Goal: Book appointment/travel/reservation

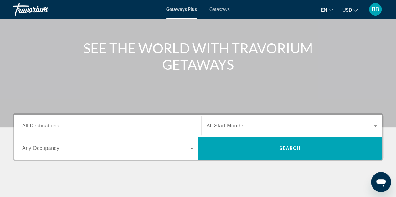
scroll to position [63, 0]
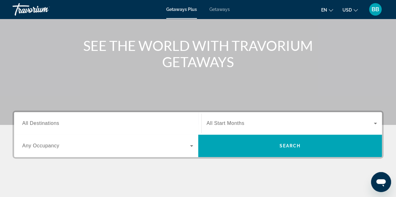
click at [39, 125] on span "All Destinations" at bounding box center [40, 123] width 37 height 5
click at [39, 125] on input "Destination All Destinations" at bounding box center [107, 124] width 171 height 8
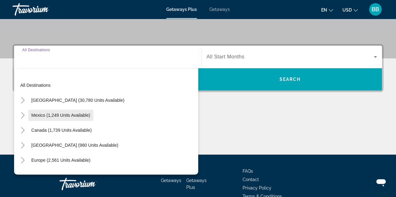
scroll to position [153, 0]
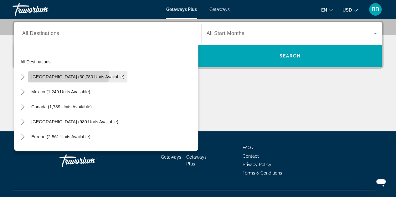
click at [54, 74] on span "[GEOGRAPHIC_DATA] (30,780 units available)" at bounding box center [77, 76] width 93 height 5
type input "**********"
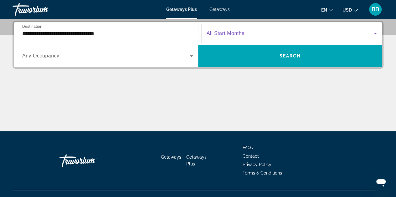
click at [376, 33] on icon "Search widget" at bounding box center [375, 34] width 3 height 2
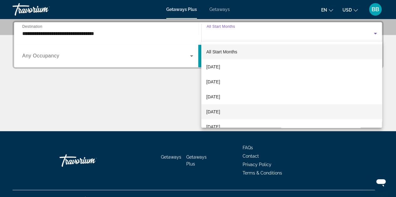
click at [212, 111] on span "[DATE]" at bounding box center [213, 112] width 14 height 8
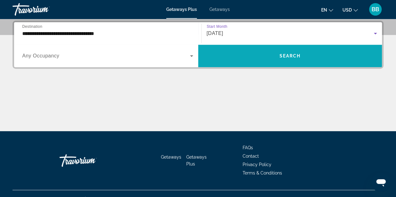
click at [268, 57] on span "Search widget" at bounding box center [290, 56] width 184 height 15
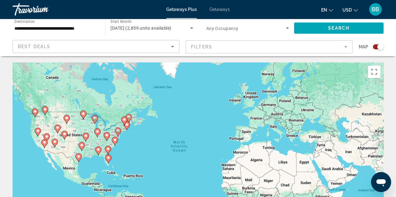
click at [346, 48] on mat-form-field "Filters" at bounding box center [269, 46] width 167 height 13
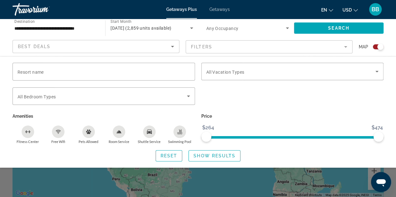
scroll to position [63, 0]
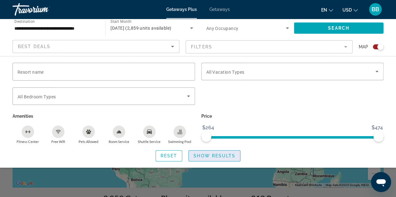
click at [202, 154] on span "Show Results" at bounding box center [214, 156] width 42 height 5
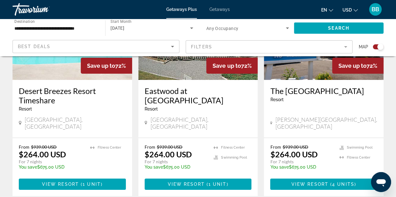
scroll to position [1001, 0]
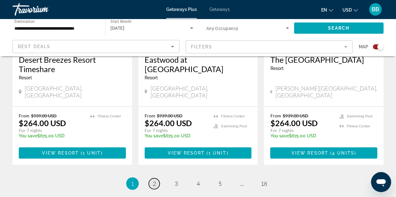
click at [155, 181] on span "2" at bounding box center [154, 184] width 3 height 7
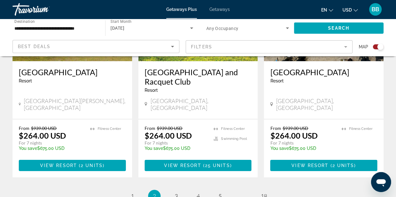
scroll to position [1033, 0]
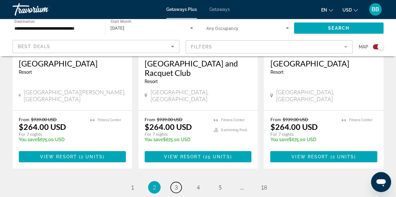
click at [175, 184] on span "3" at bounding box center [176, 187] width 3 height 7
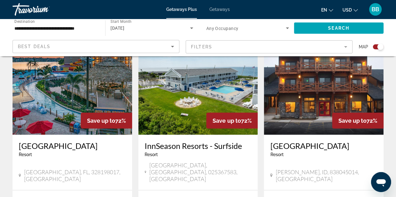
scroll to position [657, 0]
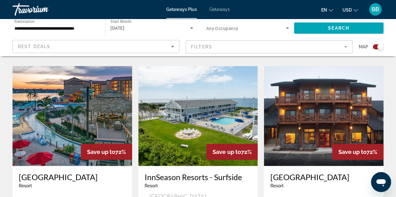
click at [90, 107] on img "Main content" at bounding box center [73, 116] width 120 height 100
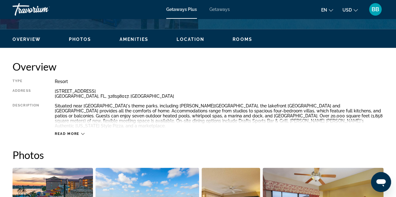
scroll to position [282, 0]
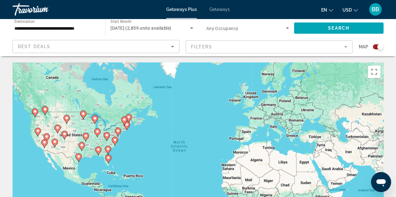
click at [345, 48] on mat-form-field "Filters" at bounding box center [269, 46] width 167 height 13
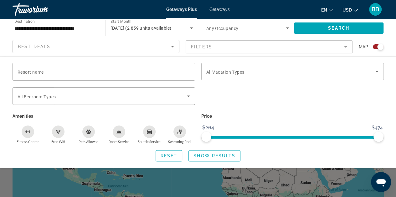
click at [217, 9] on span "Getaways" at bounding box center [219, 9] width 20 height 5
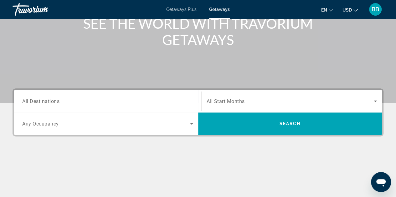
scroll to position [94, 0]
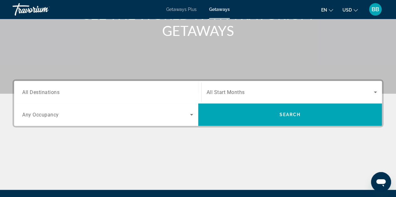
click at [45, 93] on span "All Destinations" at bounding box center [40, 92] width 37 height 6
click at [45, 93] on input "Destination All Destinations" at bounding box center [107, 93] width 171 height 8
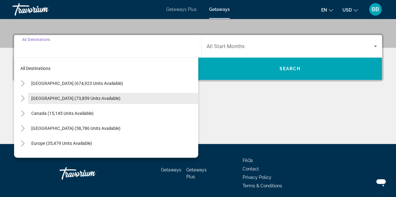
scroll to position [153, 0]
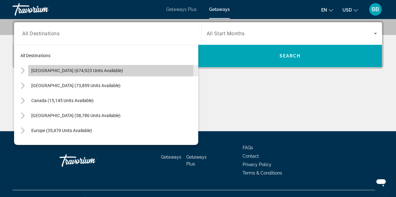
click at [82, 69] on span "[GEOGRAPHIC_DATA] (674,923 units available)" at bounding box center [77, 70] width 92 height 5
type input "**********"
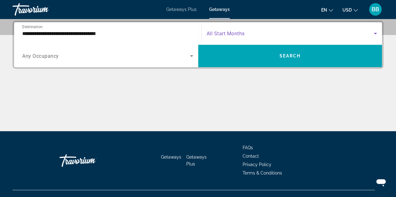
click at [376, 34] on icon "Search widget" at bounding box center [375, 34] width 8 height 8
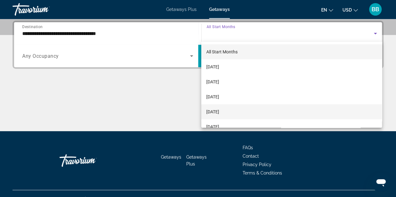
click at [218, 110] on span "[DATE]" at bounding box center [212, 112] width 13 height 8
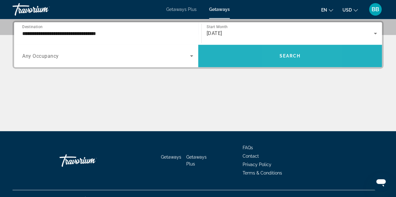
click at [283, 59] on span "Search widget" at bounding box center [290, 56] width 184 height 15
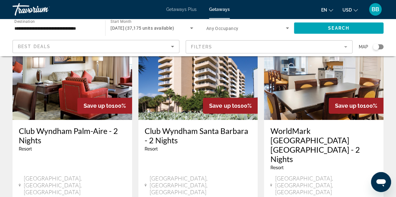
scroll to position [63, 0]
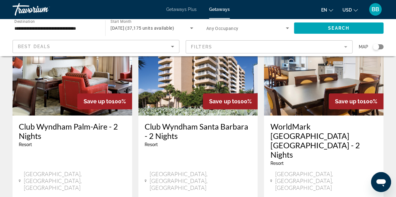
click at [198, 122] on h3 "Club Wyndham Santa Barbara - 2 Nights" at bounding box center [198, 131] width 107 height 19
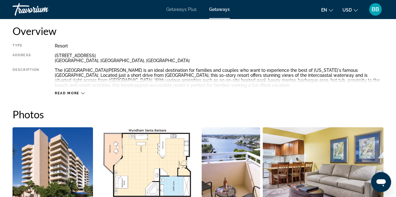
scroll to position [313, 0]
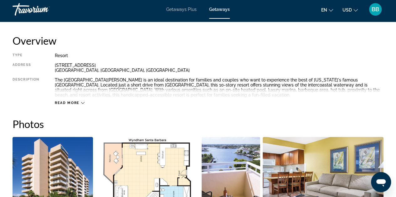
click at [82, 104] on icon "Main content" at bounding box center [82, 103] width 3 height 2
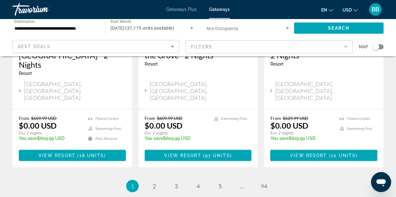
scroll to position [871, 0]
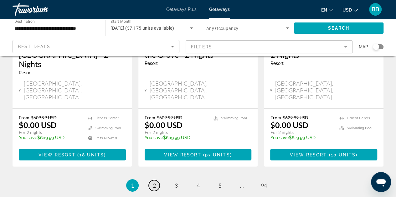
click at [154, 182] on span "2" at bounding box center [154, 185] width 3 height 7
